Goal: Use online tool/utility

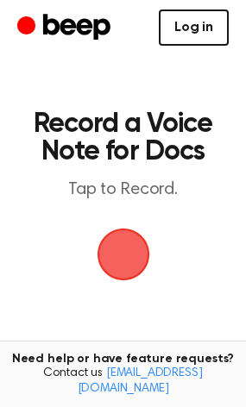
click at [197, 34] on link "Log in" at bounding box center [194, 27] width 70 height 36
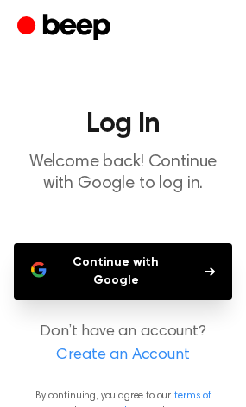
click at [149, 257] on button "Continue with Google" at bounding box center [123, 271] width 218 height 57
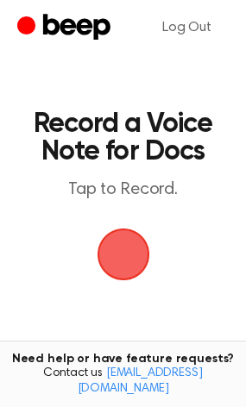
click at [123, 252] on span "button" at bounding box center [123, 254] width 48 height 48
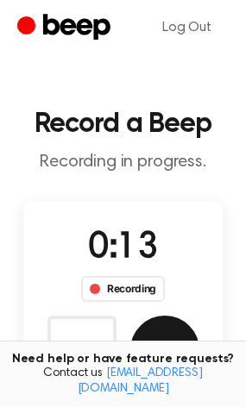
click at [170, 345] on button "Save" at bounding box center [164, 350] width 69 height 69
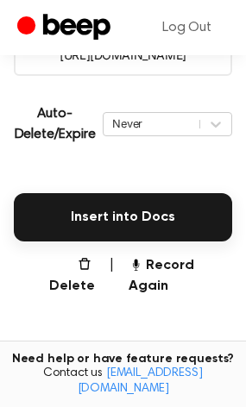
scroll to position [356, 0]
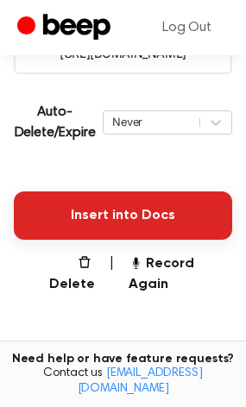
click at [191, 223] on button "Insert into Docs" at bounding box center [123, 216] width 218 height 48
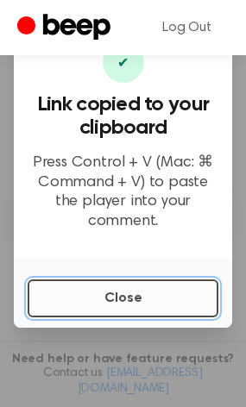
click at [151, 284] on button "Close" at bounding box center [123, 299] width 191 height 38
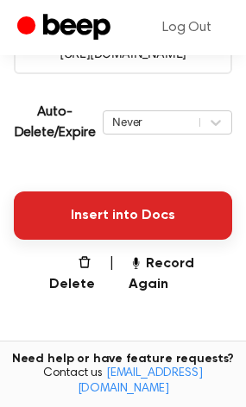
click at [178, 205] on button "Insert into Docs" at bounding box center [123, 216] width 218 height 48
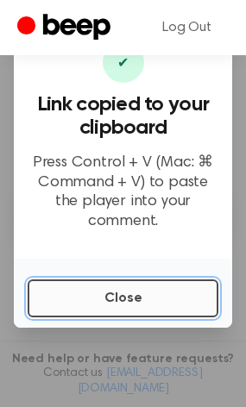
click at [87, 290] on button "Close" at bounding box center [123, 299] width 191 height 38
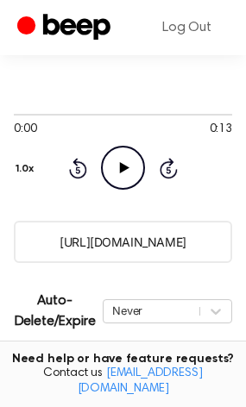
scroll to position [77, 0]
